Goal: Go to known website: Access a specific website the user already knows

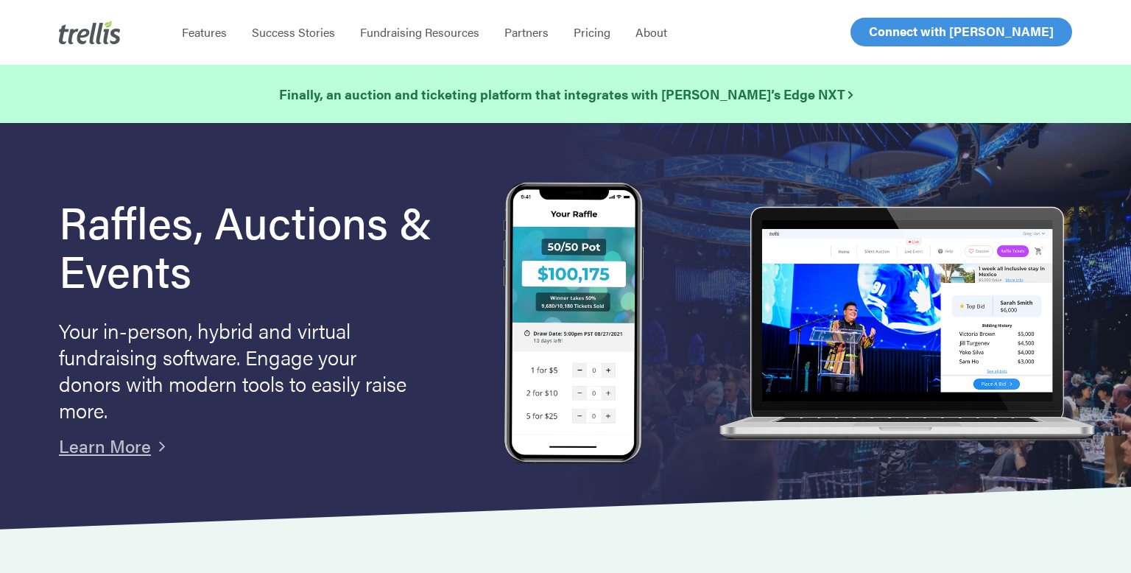
click at [897, 33] on span "Log In" at bounding box center [885, 32] width 35 height 18
